Goal: Information Seeking & Learning: Check status

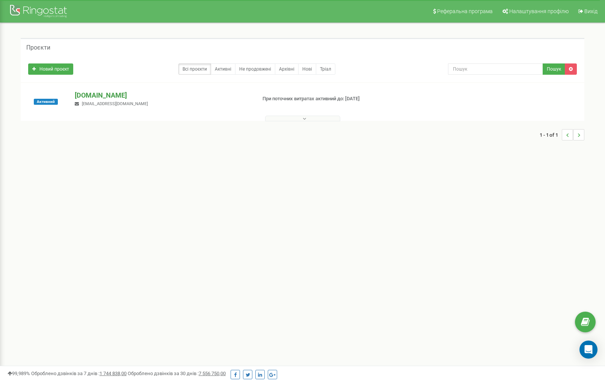
scroll to position [0, 0]
click at [100, 94] on p "[DOMAIN_NAME]" at bounding box center [162, 95] width 175 height 10
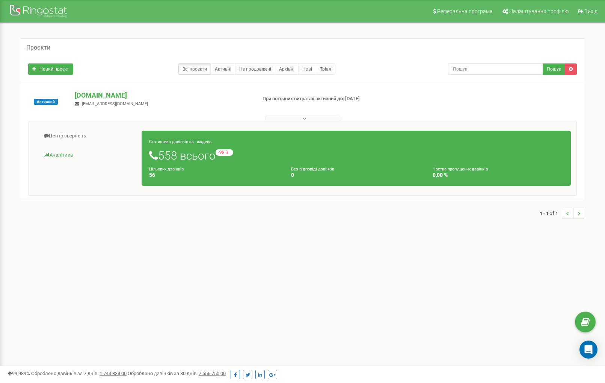
scroll to position [2, 0]
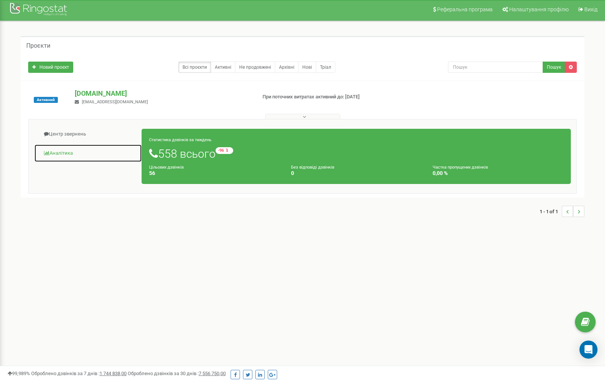
click at [69, 154] on link "Аналiтика" at bounding box center [88, 153] width 108 height 18
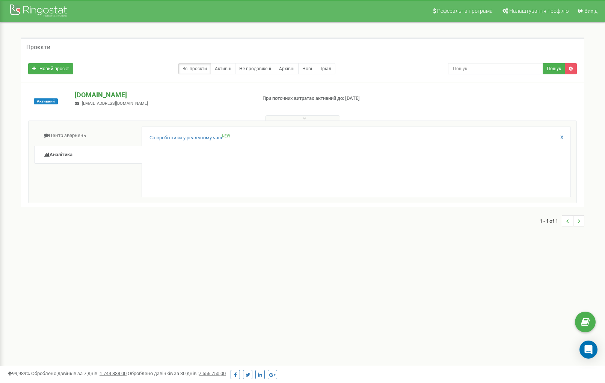
scroll to position [1, 0]
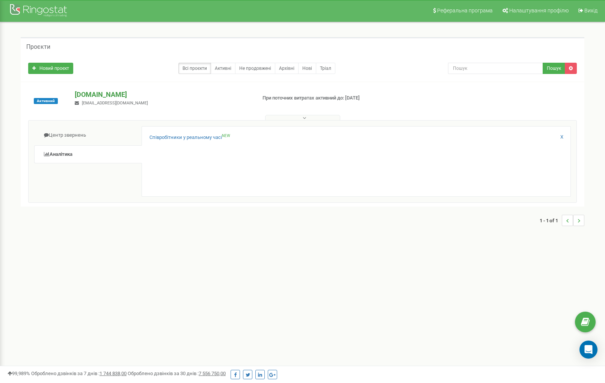
click at [104, 95] on p "[DOMAIN_NAME]" at bounding box center [162, 95] width 175 height 10
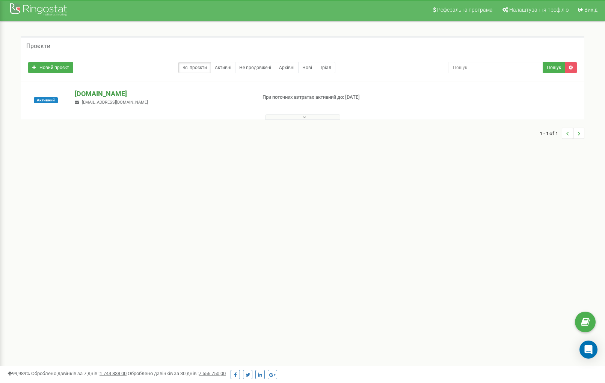
click at [105, 95] on p "[DOMAIN_NAME]" at bounding box center [162, 94] width 175 height 10
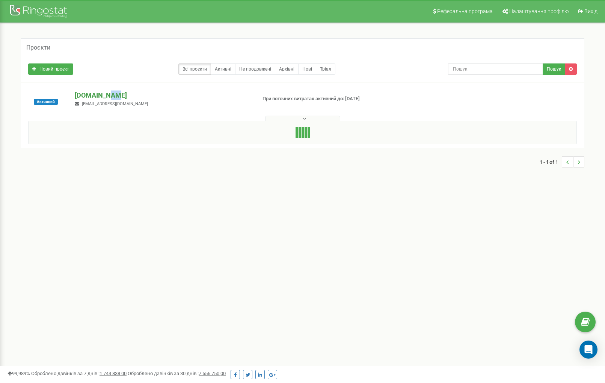
click at [105, 94] on p "[DOMAIN_NAME]" at bounding box center [162, 95] width 175 height 10
click at [105, 95] on p "[DOMAIN_NAME]" at bounding box center [162, 95] width 175 height 10
click at [104, 95] on p "[DOMAIN_NAME]" at bounding box center [162, 95] width 175 height 10
click at [105, 94] on p "[DOMAIN_NAME]" at bounding box center [162, 95] width 175 height 10
click at [104, 94] on p "[DOMAIN_NAME]" at bounding box center [162, 95] width 175 height 10
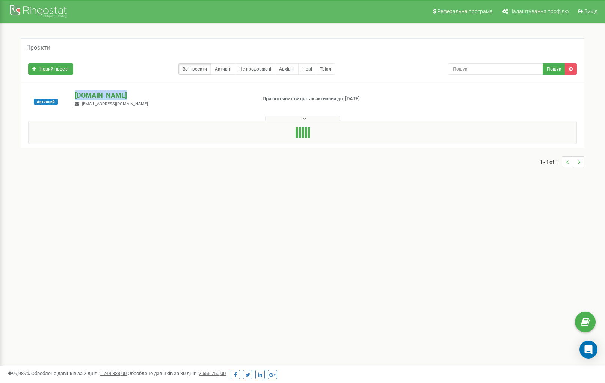
click at [104, 94] on p "[DOMAIN_NAME]" at bounding box center [162, 95] width 175 height 10
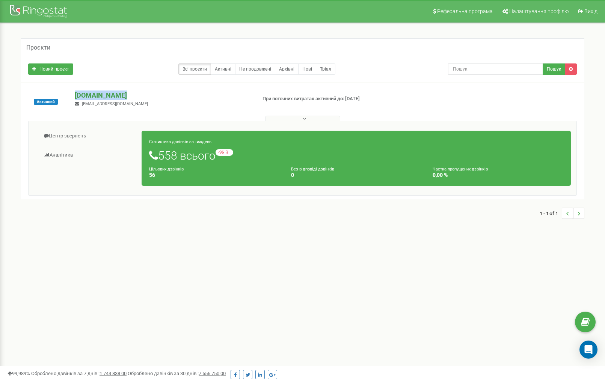
click at [104, 94] on p "[DOMAIN_NAME]" at bounding box center [162, 95] width 175 height 10
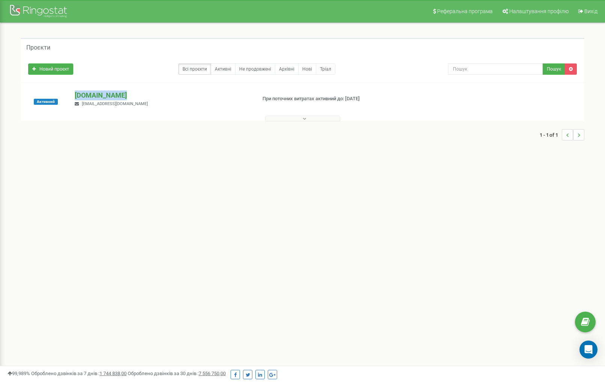
click at [105, 94] on p "[DOMAIN_NAME]" at bounding box center [162, 95] width 175 height 10
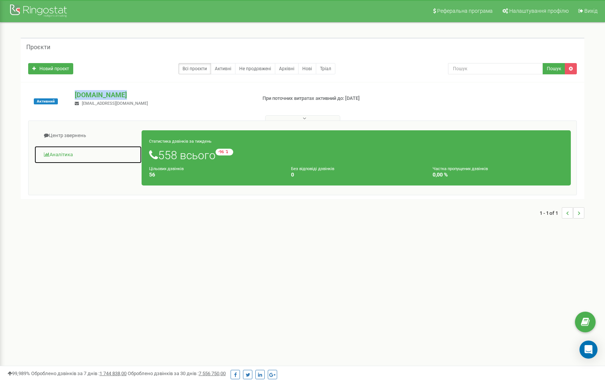
scroll to position [1, 0]
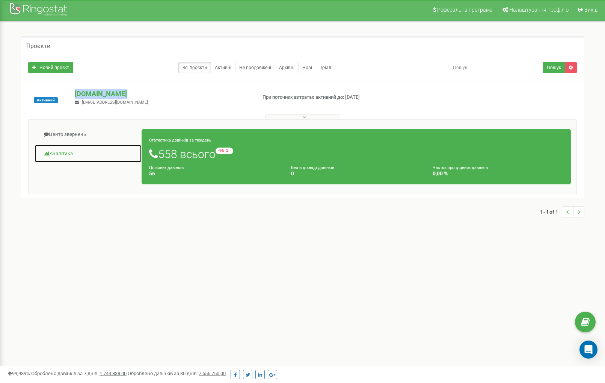
click at [74, 154] on link "Аналiтика" at bounding box center [88, 154] width 108 height 18
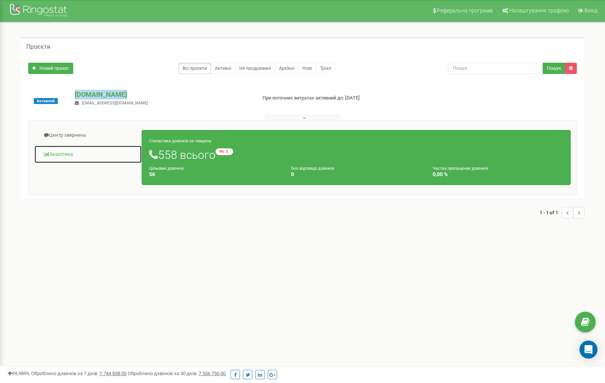
scroll to position [0, 0]
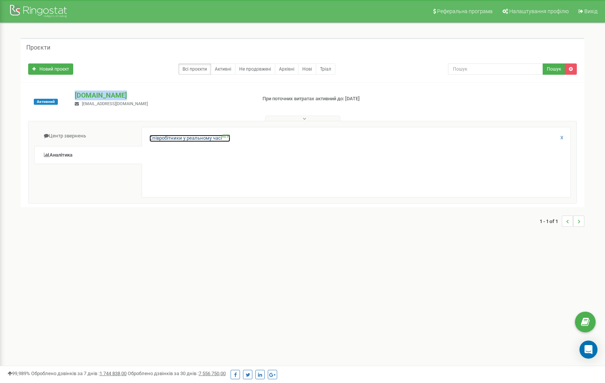
click at [204, 139] on link "Співробітники у реальному часі NEW" at bounding box center [189, 138] width 81 height 7
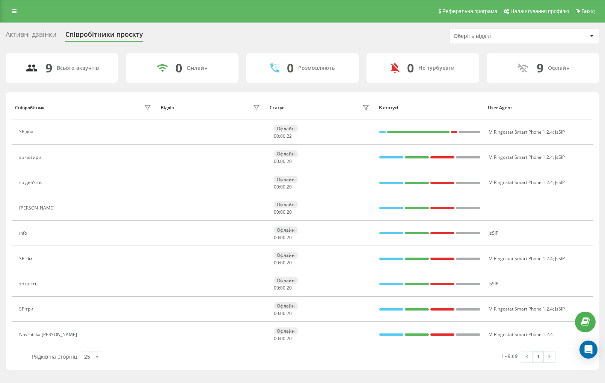
click at [42, 37] on div "Активні дзвінки" at bounding box center [31, 36] width 51 height 12
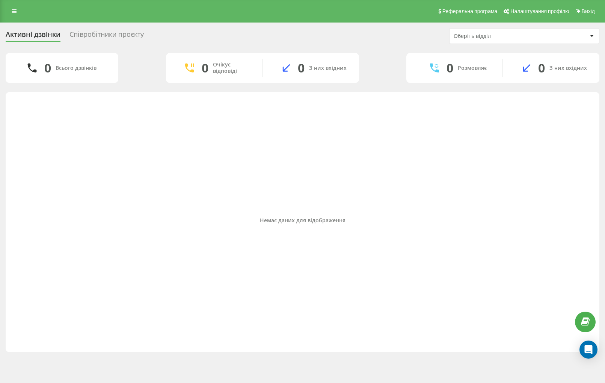
click at [549, 38] on div "Оберіть відділ" at bounding box center [520, 36] width 134 height 6
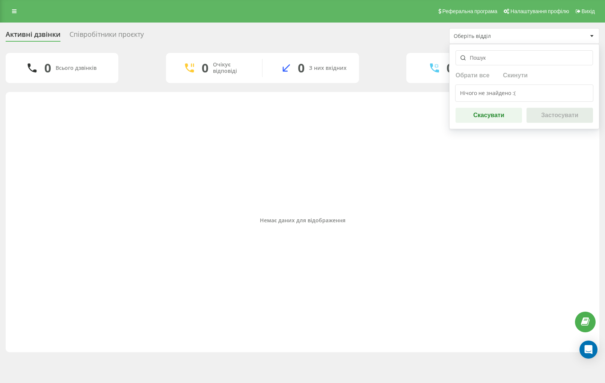
click at [527, 59] on input "text" at bounding box center [523, 57] width 137 height 15
click at [532, 93] on div "Нічого не знайдено :(" at bounding box center [524, 92] width 138 height 17
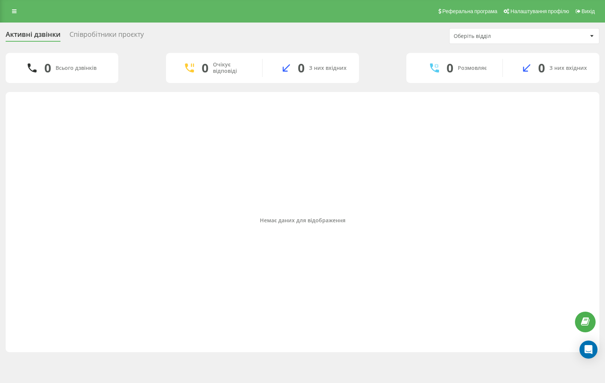
click at [114, 38] on div "Співробітники проєкту" at bounding box center [106, 36] width 74 height 12
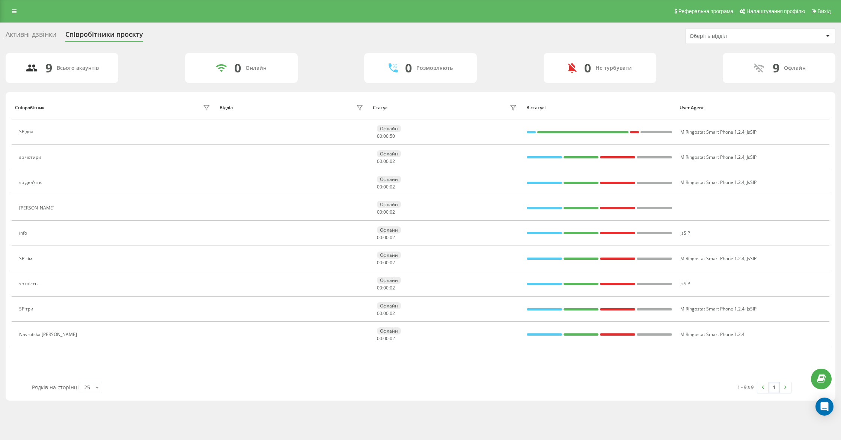
click at [96, 71] on div "9 Всього акаунтів" at bounding box center [62, 68] width 113 height 30
click at [82, 67] on div "Всього акаунтів" at bounding box center [78, 68] width 42 height 6
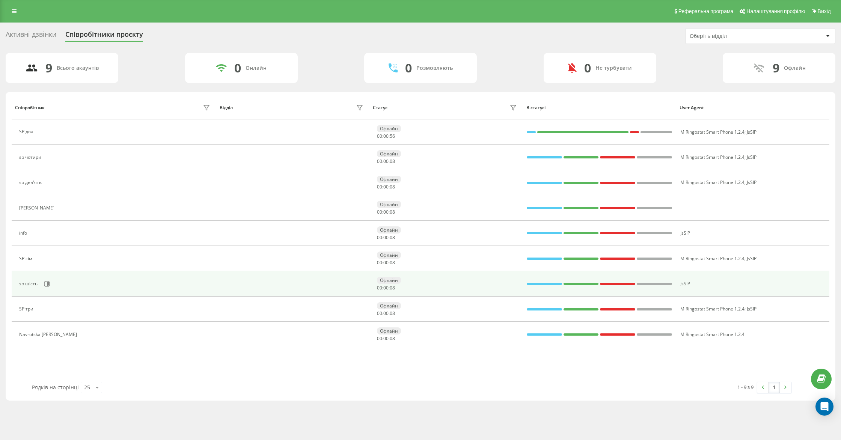
click at [34, 286] on div "sp шість" at bounding box center [29, 283] width 20 height 5
click at [38, 285] on div "sp шість" at bounding box center [29, 283] width 20 height 5
click at [39, 285] on div "sp шість" at bounding box center [115, 283] width 193 height 13
click at [39, 285] on div "sp шість" at bounding box center [29, 283] width 20 height 5
click at [38, 285] on div "sp шість" at bounding box center [29, 283] width 20 height 5
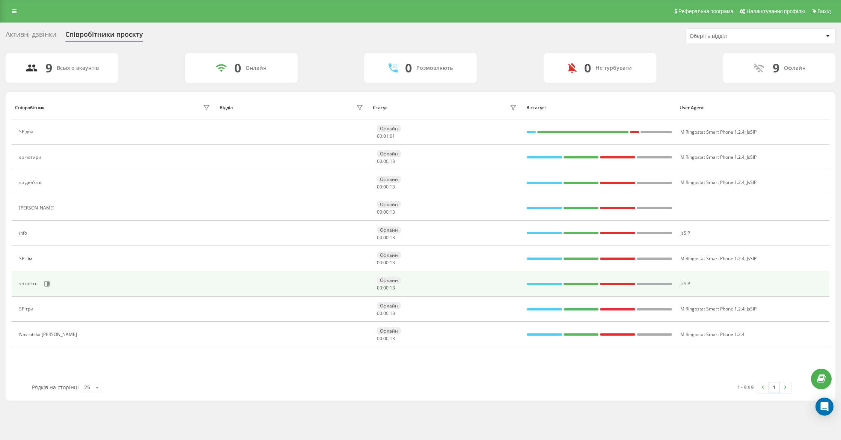
click at [37, 285] on div "sp шість" at bounding box center [29, 283] width 20 height 5
click at [38, 285] on div "sp шість" at bounding box center [29, 283] width 20 height 5
click at [108, 293] on td "sp шість" at bounding box center [114, 283] width 205 height 25
click at [114, 289] on div "sp шість" at bounding box center [115, 283] width 193 height 13
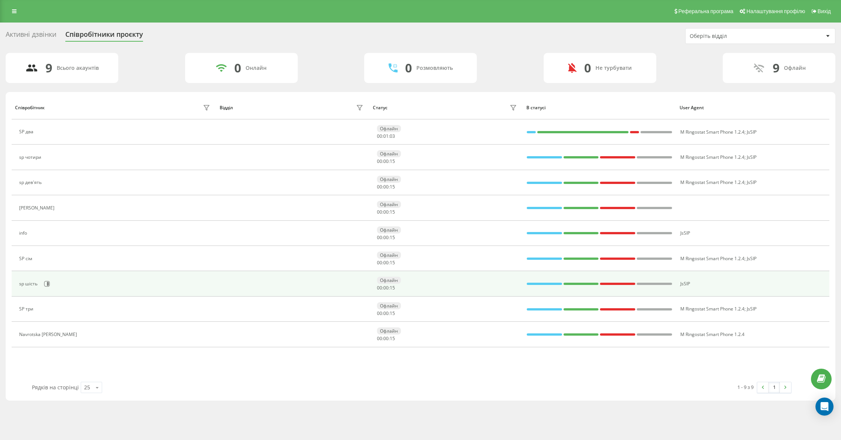
click at [114, 288] on div "sp шість" at bounding box center [115, 283] width 193 height 13
click at [170, 287] on div "sp шість" at bounding box center [115, 283] width 193 height 13
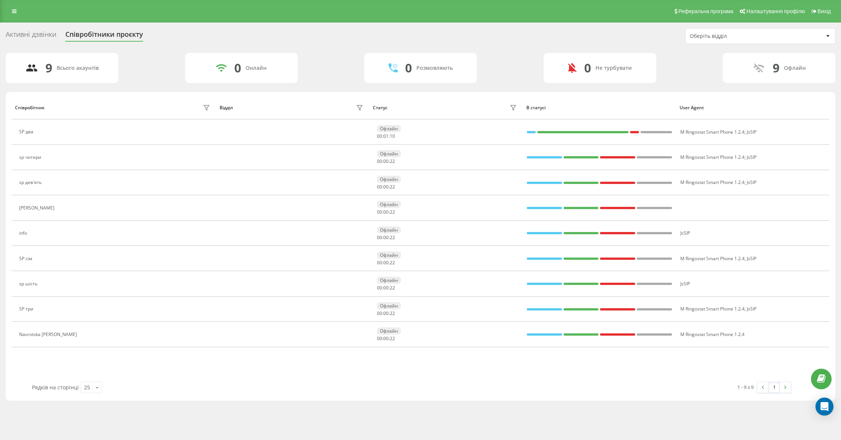
click at [36, 35] on div "Активні дзвінки" at bounding box center [31, 36] width 51 height 12
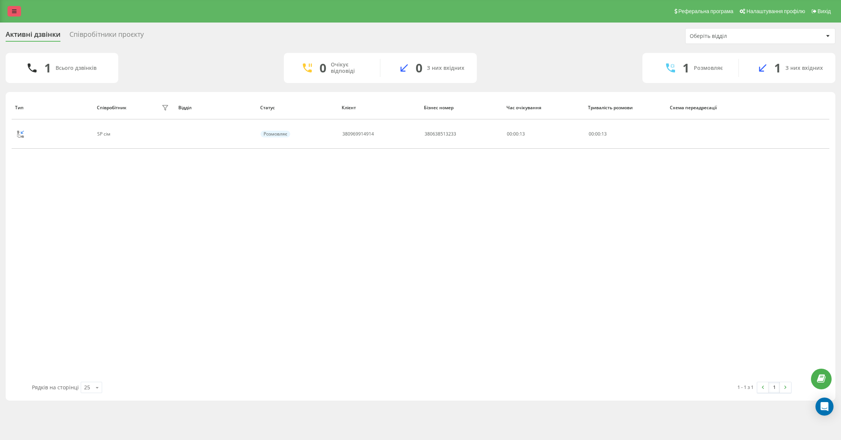
click at [13, 11] on icon at bounding box center [14, 11] width 5 height 5
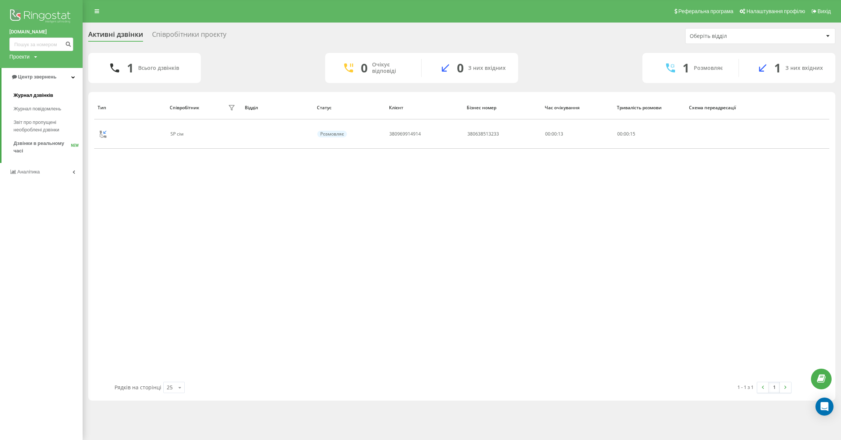
click at [43, 93] on span "Журнал дзвінків" at bounding box center [34, 96] width 40 height 8
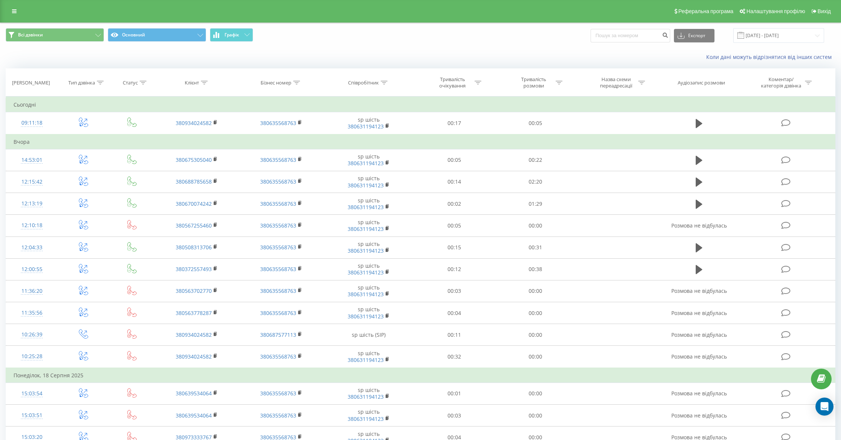
scroll to position [3, 0]
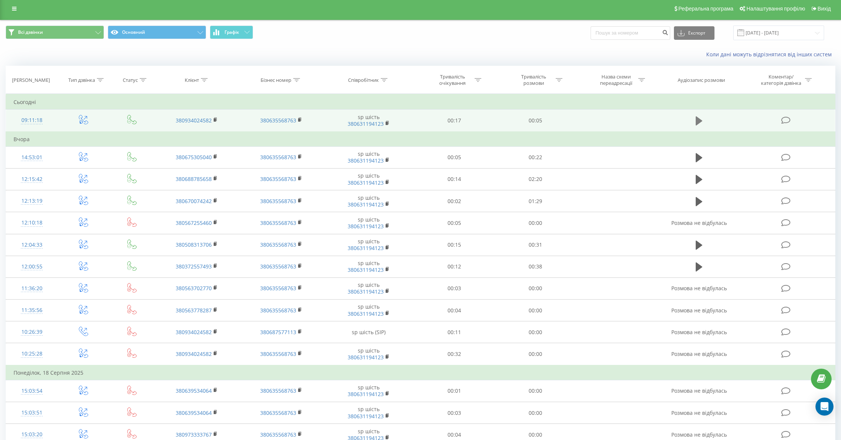
click at [702, 119] on icon at bounding box center [699, 121] width 7 height 11
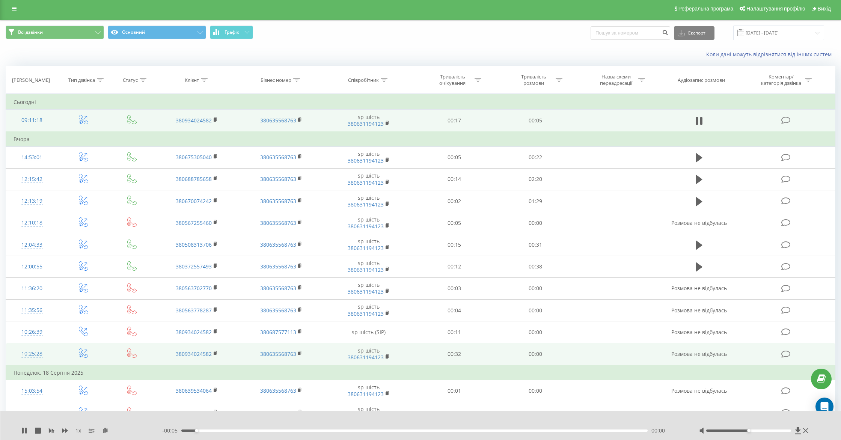
scroll to position [2, 0]
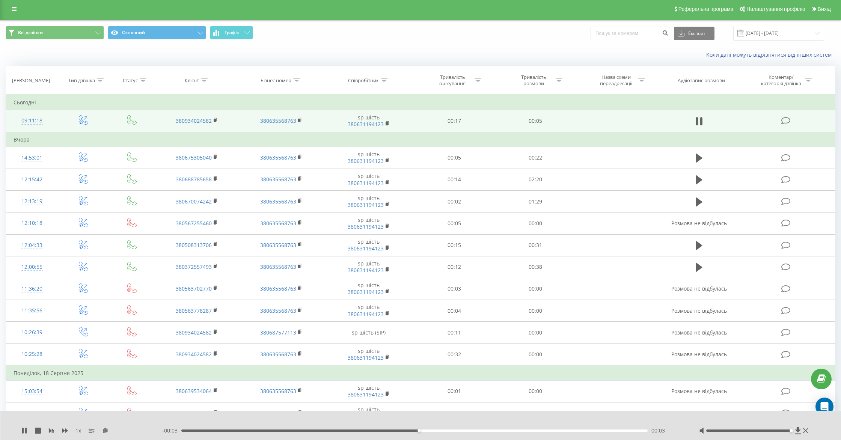
drag, startPoint x: 750, startPoint y: 430, endPoint x: 792, endPoint y: 435, distance: 42.3
click at [792, 435] on div "1 x - 00:03 00:03 00:03" at bounding box center [420, 425] width 841 height 29
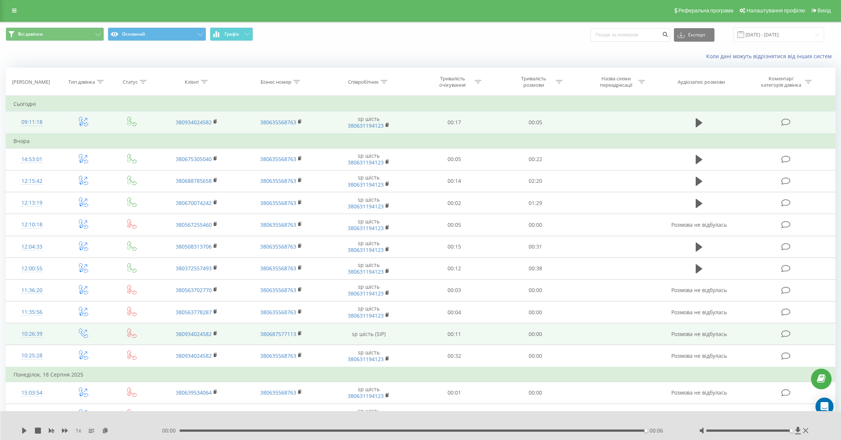
scroll to position [0, 0]
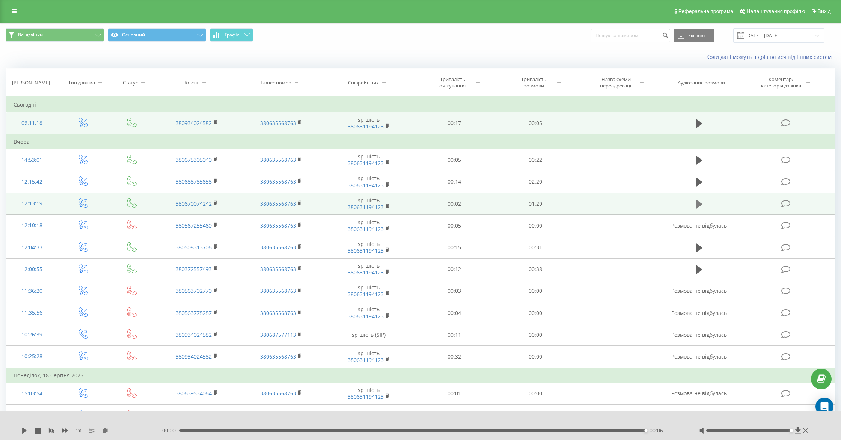
click at [698, 204] on icon at bounding box center [699, 203] width 7 height 9
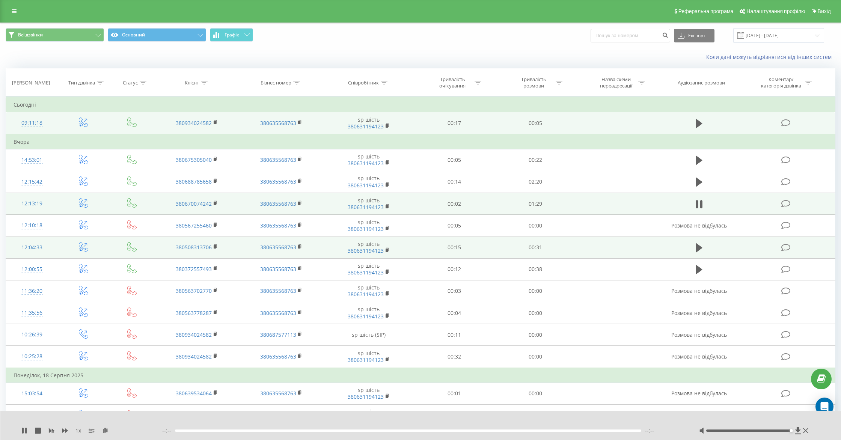
click at [702, 237] on td at bounding box center [699, 247] width 78 height 22
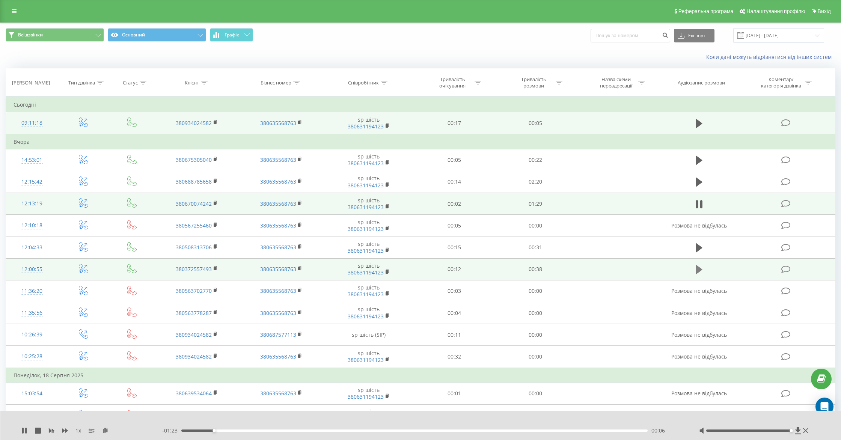
click at [700, 272] on icon at bounding box center [699, 269] width 7 height 11
click at [700, 272] on icon at bounding box center [701, 269] width 2 height 8
click at [700, 272] on icon at bounding box center [699, 269] width 7 height 11
click at [700, 272] on icon at bounding box center [701, 269] width 2 height 8
